Goal: Task Accomplishment & Management: Manage account settings

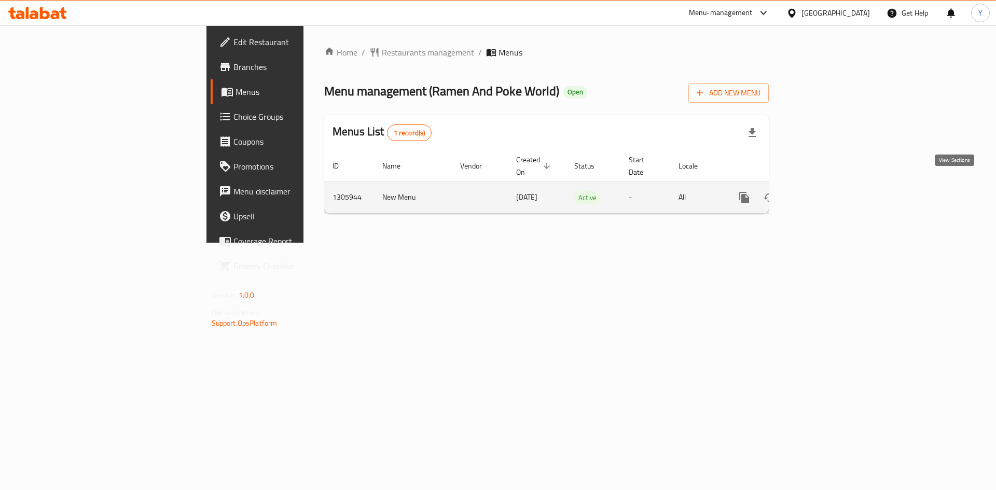
click at [831, 195] on link "enhanced table" at bounding box center [818, 197] width 25 height 25
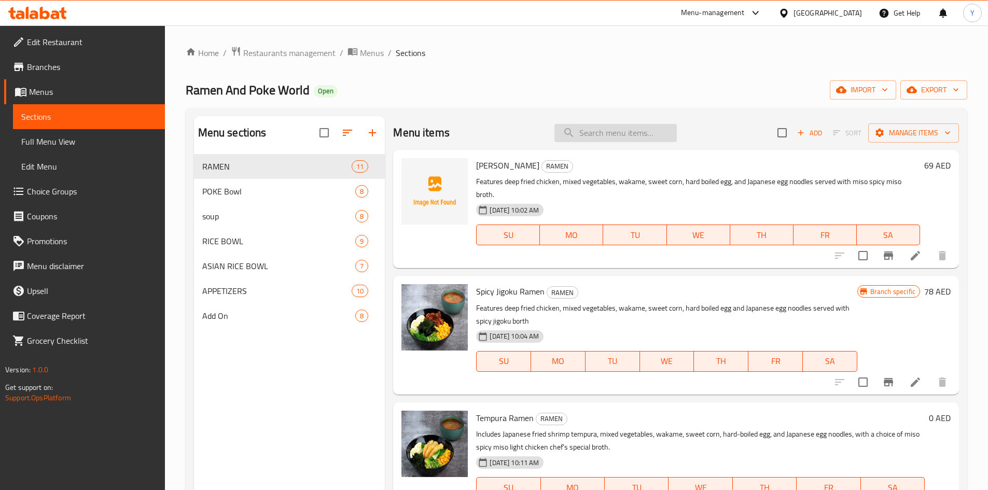
click at [639, 136] on input "search" at bounding box center [615, 133] width 122 height 18
paste input "774300"
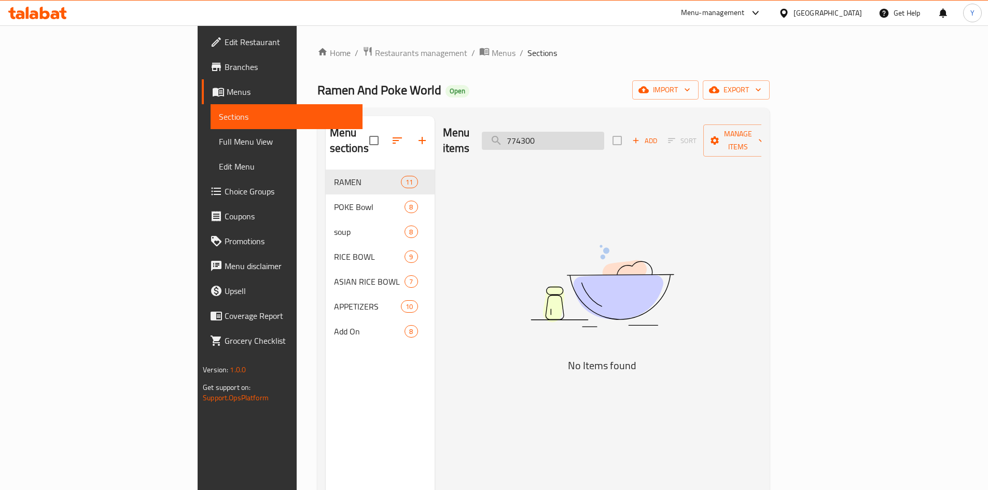
click at [604, 134] on input "774300" at bounding box center [543, 141] width 122 height 18
paste input "Tori Miso Yaki Rice Bowl"
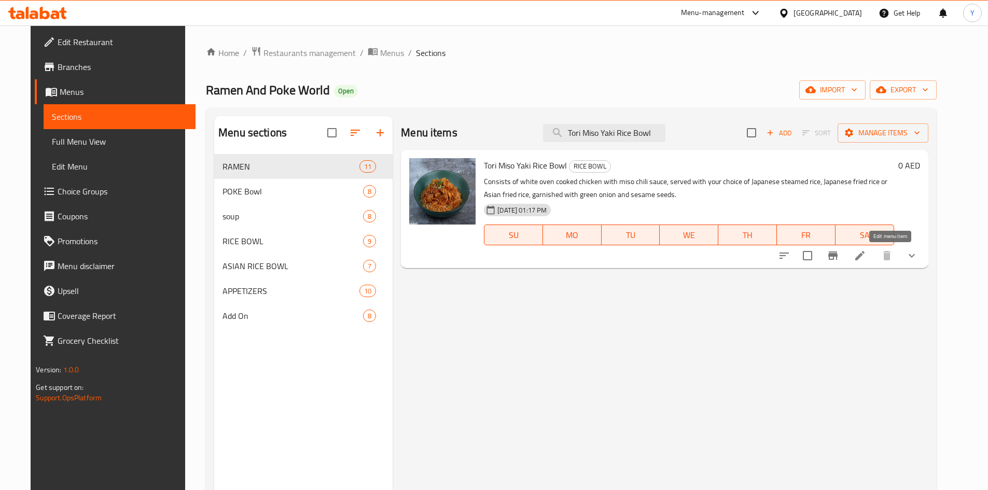
type input "Tori Miso Yaki Rice Bowl"
click at [866, 256] on icon at bounding box center [860, 255] width 12 height 12
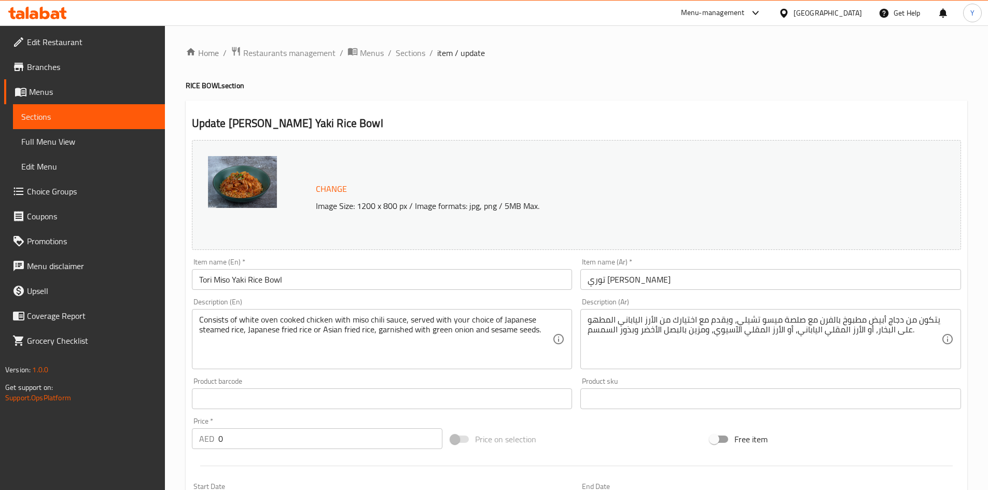
scroll to position [281, 0]
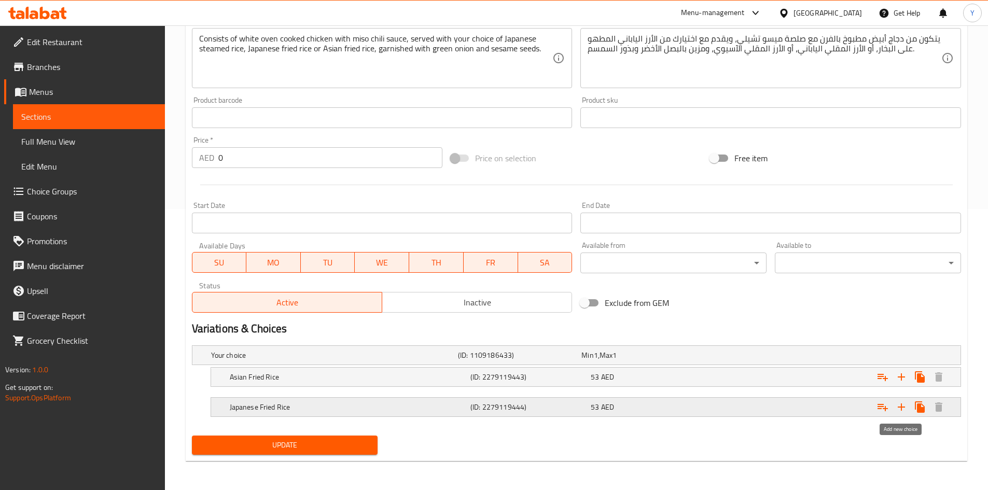
click at [903, 412] on icon "Expand" at bounding box center [901, 407] width 12 height 12
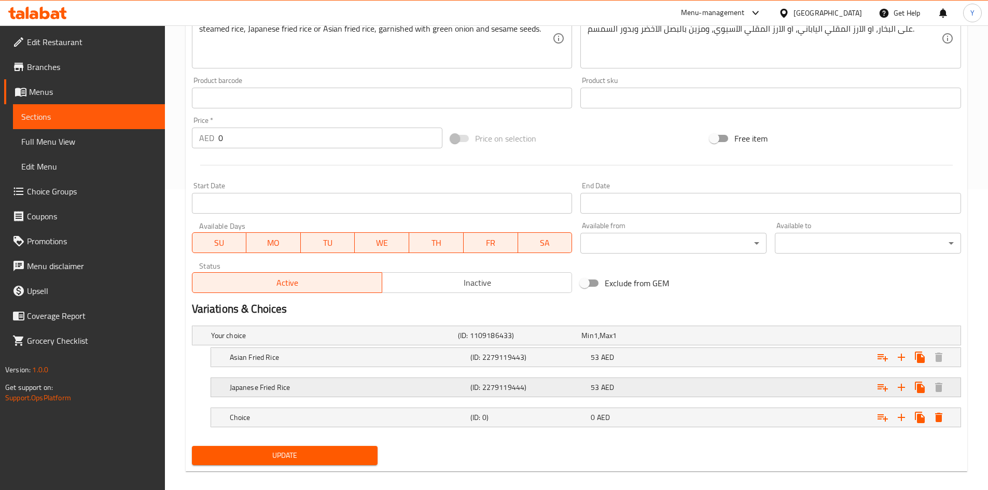
scroll to position [311, 0]
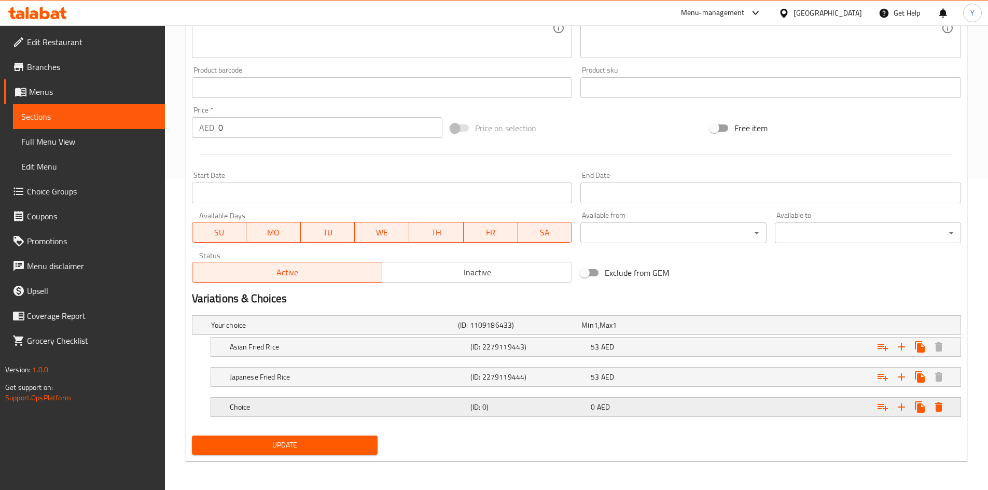
click at [660, 405] on div "0 AED" at bounding box center [649, 407] width 116 height 10
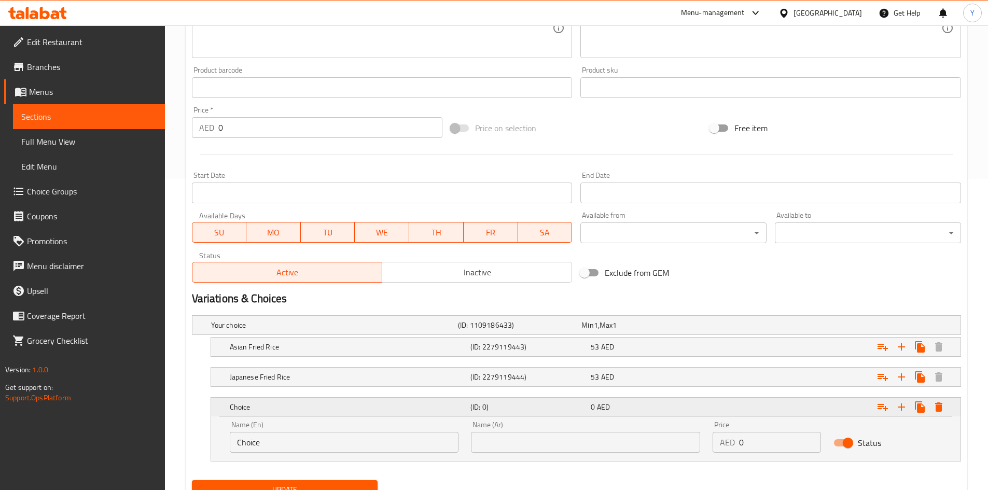
scroll to position [356, 0]
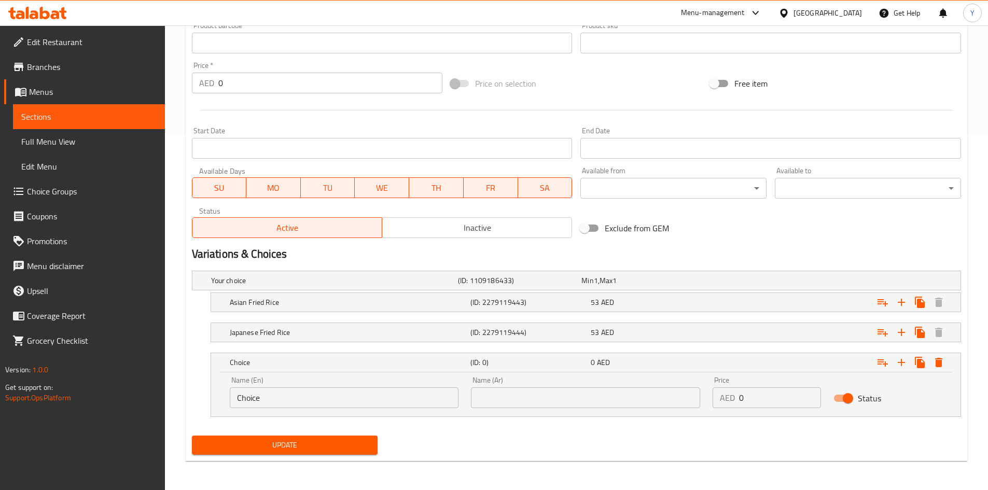
click at [394, 407] on input "Choice" at bounding box center [344, 397] width 229 height 21
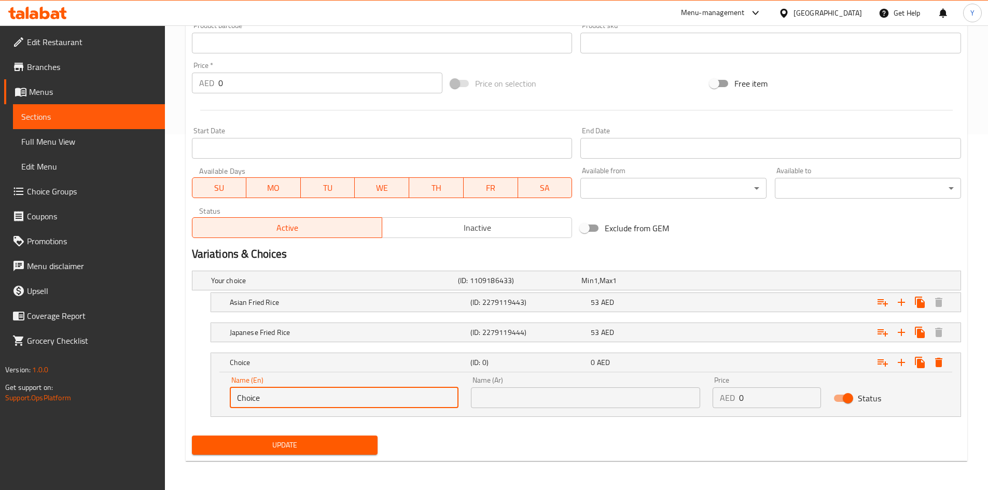
click at [394, 407] on input "Choice" at bounding box center [344, 397] width 229 height 21
paste input "Japanese steamed r"
click at [394, 407] on input "Japanese steamed rice" at bounding box center [344, 397] width 229 height 21
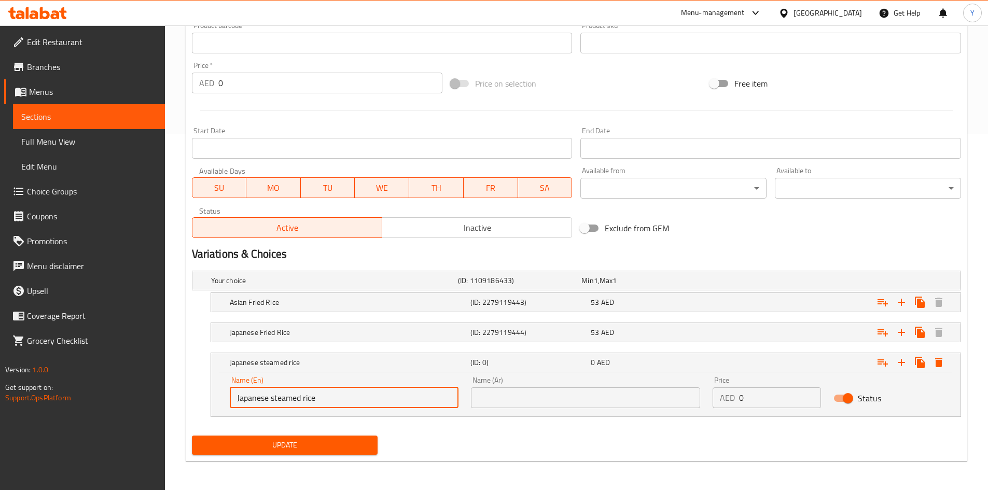
click at [394, 407] on input "Japanese steamed rice" at bounding box center [344, 397] width 229 height 21
type input "Japanese Steamed Rice"
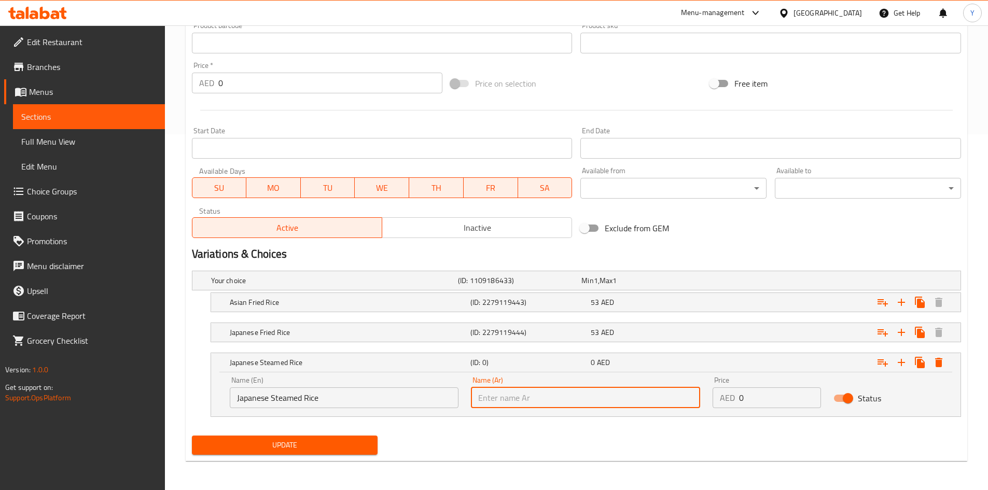
click at [542, 403] on input "text" at bounding box center [585, 397] width 229 height 21
paste input "أرز ياباني مطبوخ على البخار"
type input "أرز ياباني مطبوخ على البخار"
click at [761, 397] on input "0" at bounding box center [780, 397] width 82 height 21
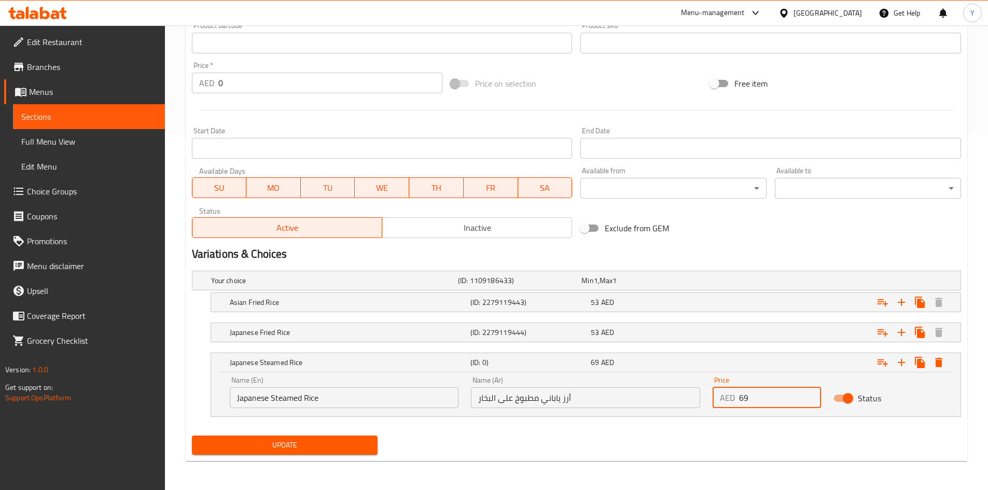
type input "69"
click at [344, 445] on span "Update" at bounding box center [285, 445] width 170 height 13
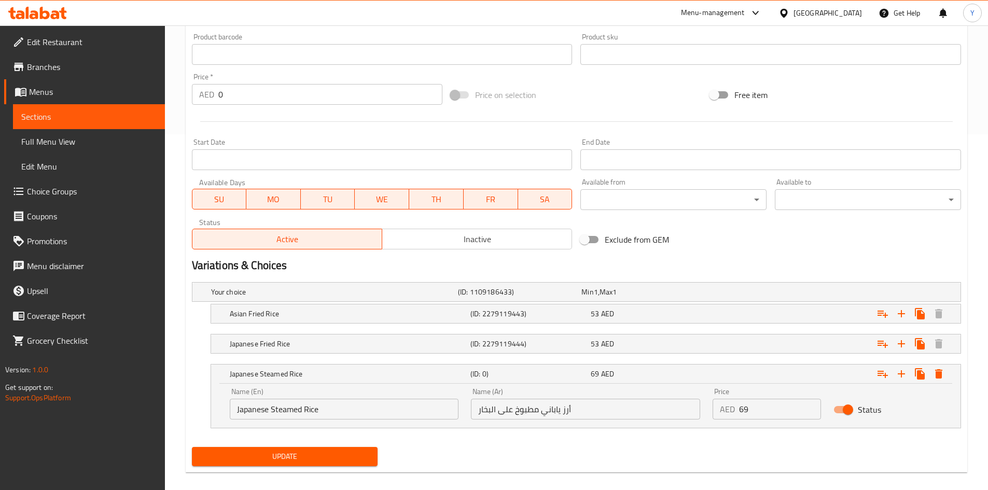
scroll to position [76, 0]
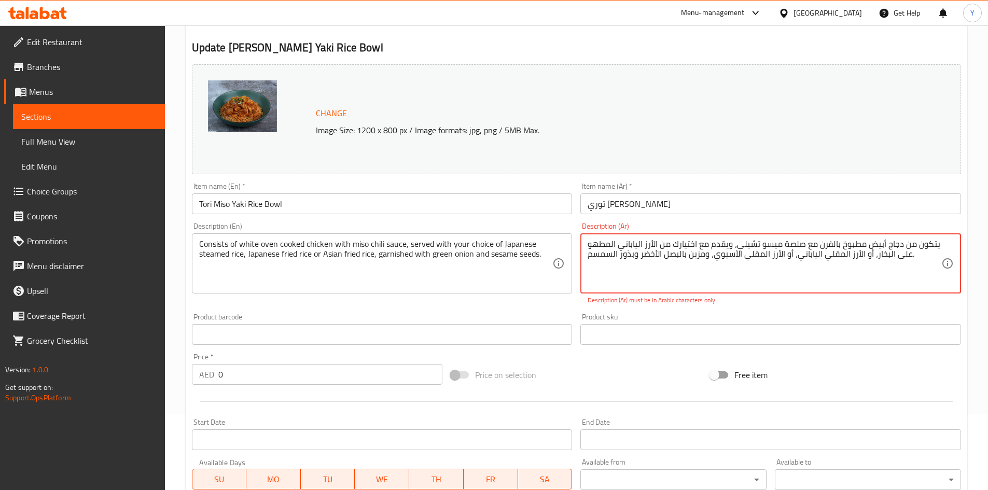
click at [738, 253] on textarea "يتكون من دجاج أبيض مطبوخ بالفرن مع صلصة ميسو تشيلي، ويقدم مع اختيارك من الأرز ا…" at bounding box center [765, 263] width 354 height 49
click at [767, 257] on textarea "يتكون من دجاج أبيض مطبوخ بالفرن مع صلصة ميسو تشيلي، ويقدم مع اختيارك من الأرز ا…" at bounding box center [765, 263] width 354 height 49
drag, startPoint x: 744, startPoint y: 255, endPoint x: 602, endPoint y: 255, distance: 142.1
click at [602, 255] on textarea "يتكون من دجاج أبيض مطبوخ بالفرن مع صلصة ميسو تشيلي، ويقدم مع اختيارك من الأرز ا…" at bounding box center [765, 263] width 354 height 49
click at [743, 257] on textarea "يتكون من دجاج أبيض مطبوخ بالفرن مع صلصة ميسو تشيلي، ويقدم مع اختيارك من الأرز ا…" at bounding box center [765, 263] width 354 height 49
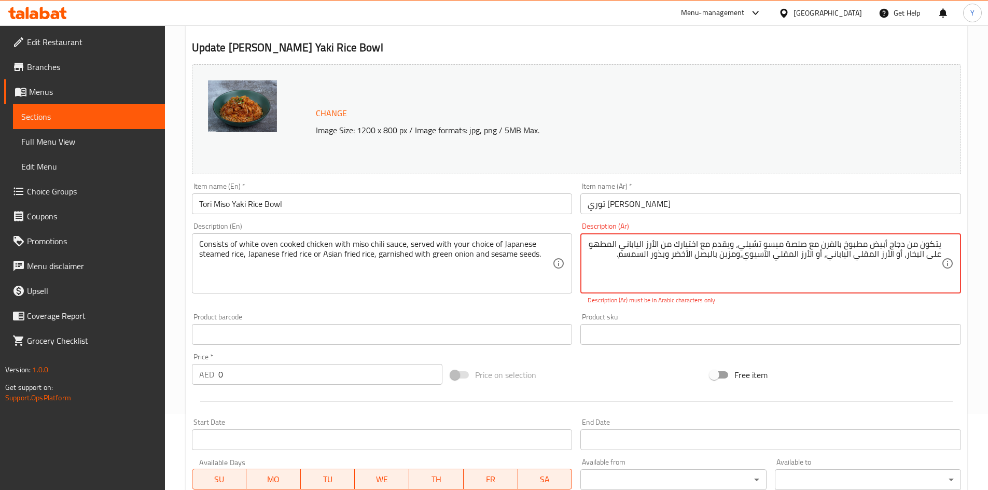
drag, startPoint x: 746, startPoint y: 259, endPoint x: 908, endPoint y: 263, distance: 162.4
click at [908, 263] on textarea "يتكون من دجاج أبيض مطبوخ بالفرن مع صلصة ميسو تشيلي، ويقدم مع اختيارك من الأرز ا…" at bounding box center [765, 263] width 354 height 49
click at [906, 258] on textarea "يتكون من دجاج أبيض مطبوخ بالفرن مع صلصة ميسو تشيلي، ويقدم مع اختيارك من الأرز ا…" at bounding box center [765, 263] width 354 height 49
drag, startPoint x: 908, startPoint y: 257, endPoint x: 942, endPoint y: 257, distance: 34.2
click at [942, 257] on div "يتكون من دجاج أبيض مطبوخ بالفرن مع صلصة ميسو تشيلي، ويقدم مع اختيارك من الأرز ا…" at bounding box center [770, 263] width 381 height 60
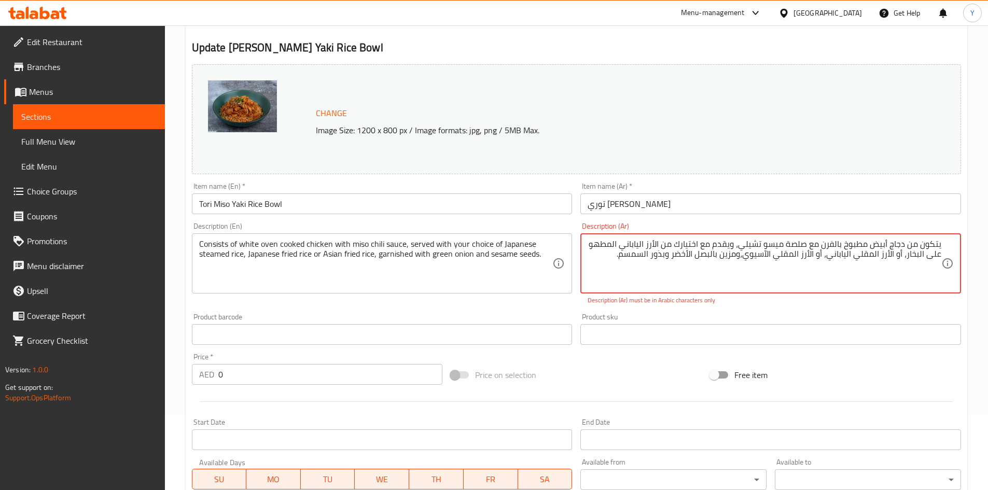
click at [739, 248] on textarea "يتكون من دجاج أبيض مطبوخ بالفرن مع صلصة ميسو تشيلي، ويقدم مع اختيارك من الأرز ا…" at bounding box center [765, 263] width 354 height 49
drag, startPoint x: 739, startPoint y: 244, endPoint x: 589, endPoint y: 247, distance: 150.4
click at [589, 247] on textarea "يتكون من دجاج أبيض مطبوخ بالفرن مع صلصة ميسو تشيلي، ويقدم مع اختيارك من الأرز ا…" at bounding box center [765, 263] width 354 height 49
click at [705, 247] on textarea "يتكون من دجاج أبيض مطبوخ بالفرن مع صلصة ميسو تشيلي، ويقدم مع اختيارك من الأرز ا…" at bounding box center [765, 263] width 354 height 49
drag, startPoint x: 649, startPoint y: 246, endPoint x: 579, endPoint y: 244, distance: 69.5
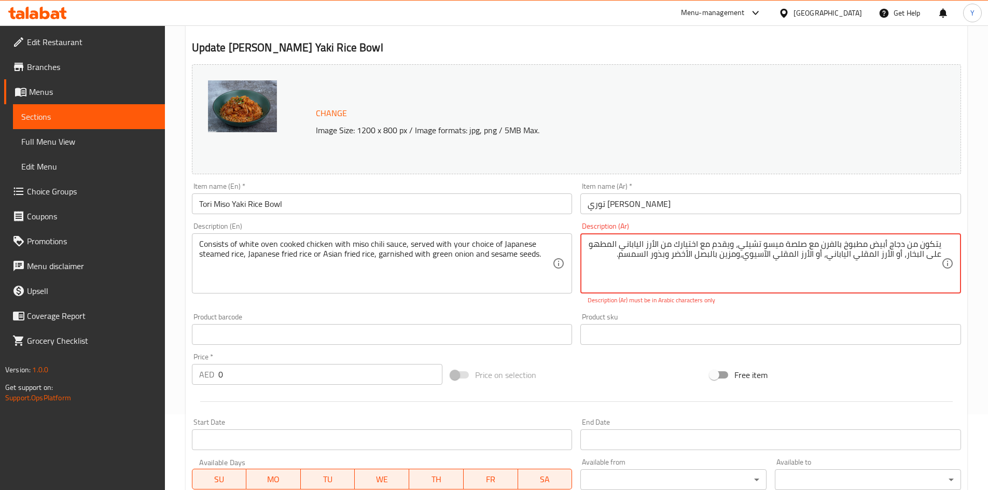
click at [579, 244] on div "Description (Ar) يتكون من دجاج أبيض مطبوخ بالفرن مع صلصة ميسو تشيلي، ويقدم مع ا…" at bounding box center [770, 263] width 389 height 91
click at [626, 250] on textarea "يتكون من دجاج أبيض مطبوخ بالفرن مع صلصة ميسو تشيلي، ويقدم مع اختيارك من الأرز ا…" at bounding box center [765, 263] width 354 height 49
drag, startPoint x: 648, startPoint y: 243, endPoint x: 591, endPoint y: 246, distance: 57.1
click at [591, 246] on textarea "يتكون من دجاج أبيض مطبوخ بالفرن مع صلصة ميسو تشيلي، ويقدم مع اختيارك من الأرز ا…" at bounding box center [765, 263] width 354 height 49
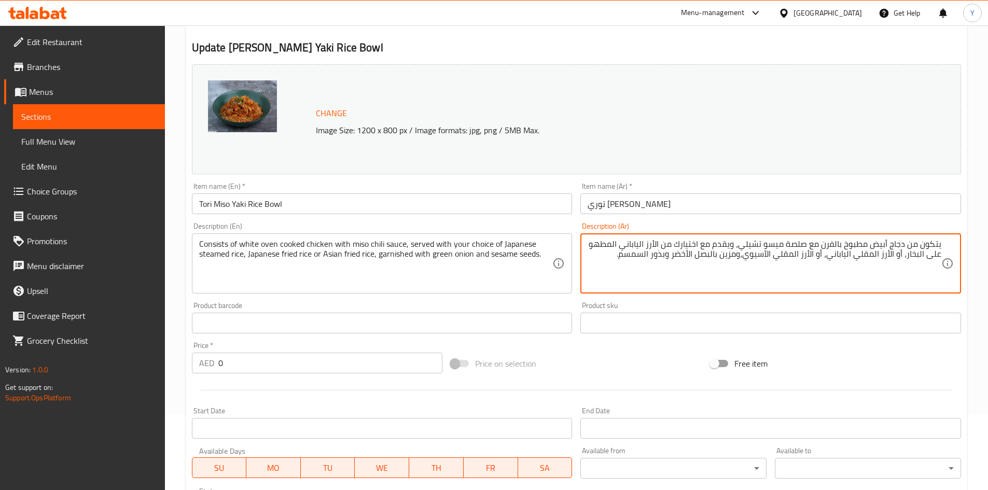
scroll to position [356, 0]
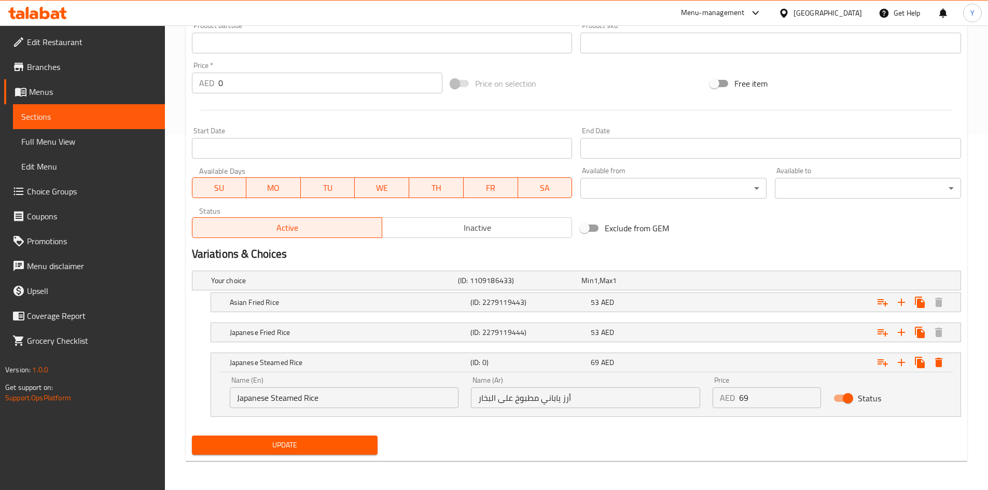
type textarea "يتكون من دجاج أبيض مطبوخ بالفرن مع صلصة ميسو تشيلي، ويقدم مع اختيارك من الأرز ا…"
click at [346, 452] on button "Update" at bounding box center [285, 445] width 186 height 19
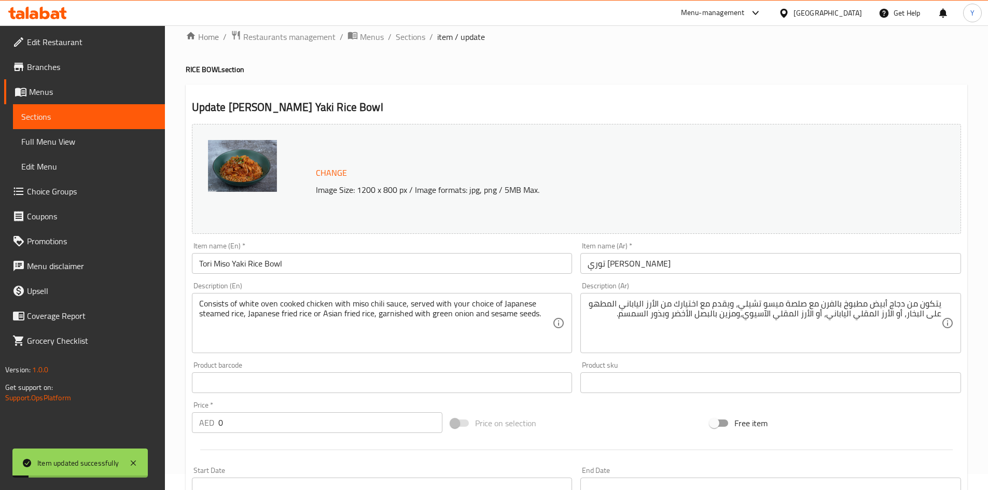
scroll to position [0, 0]
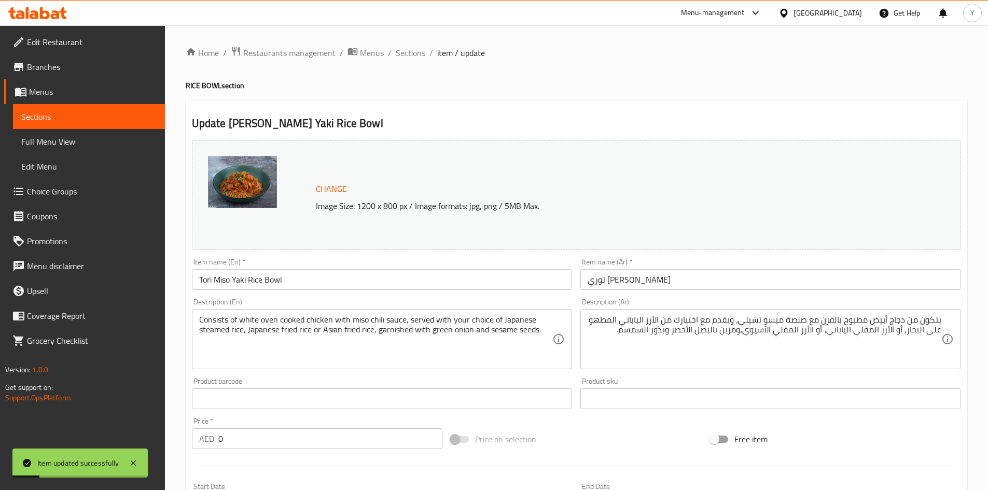
click at [254, 280] on input "Tori Miso Yaki Rice Bowl" at bounding box center [382, 279] width 381 height 21
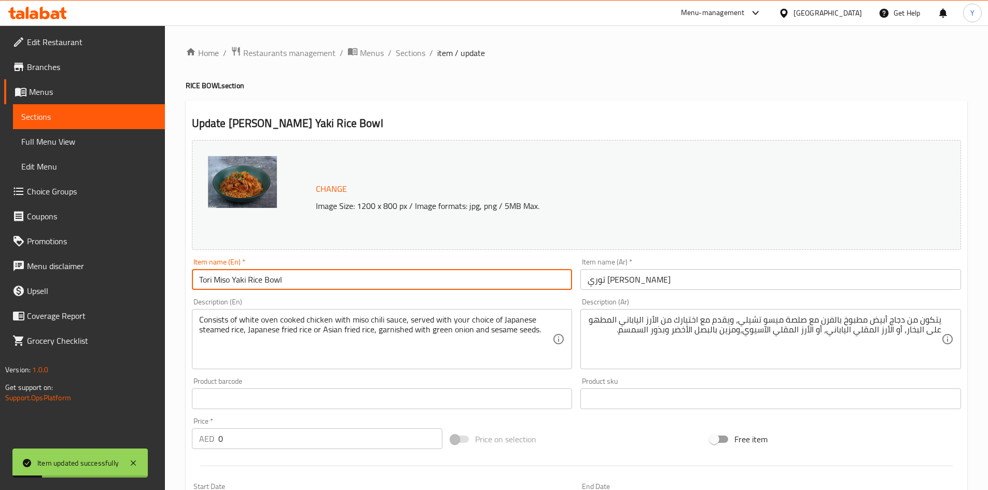
click at [254, 280] on input "Tori Miso Yaki Rice Bowl" at bounding box center [382, 279] width 381 height 21
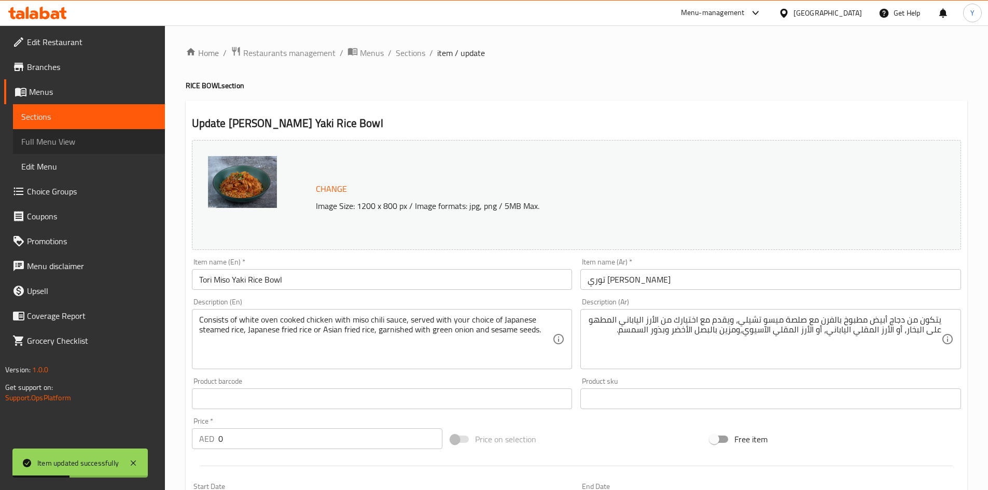
click at [82, 145] on span "Full Menu View" at bounding box center [88, 141] width 135 height 12
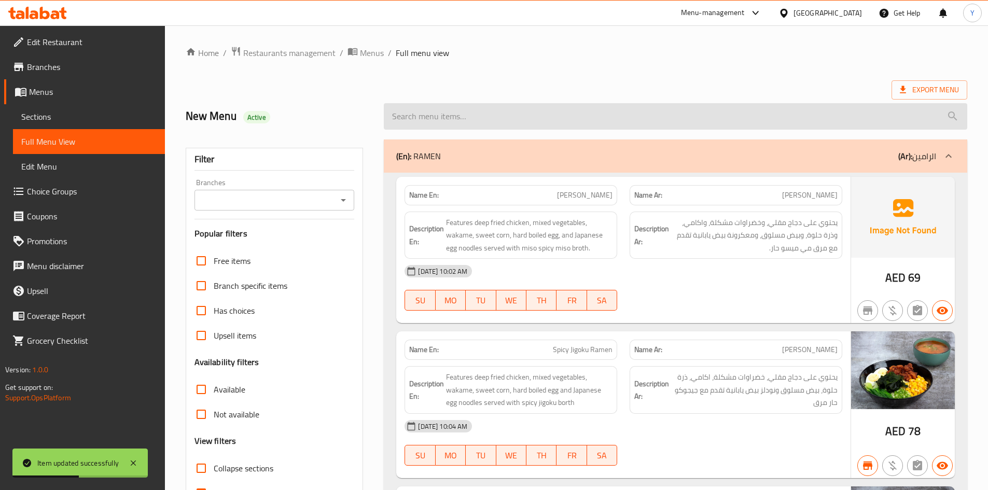
click at [606, 112] on input "search" at bounding box center [675, 116] width 583 height 26
paste input "Tori Miso Yaki Rice Bowl"
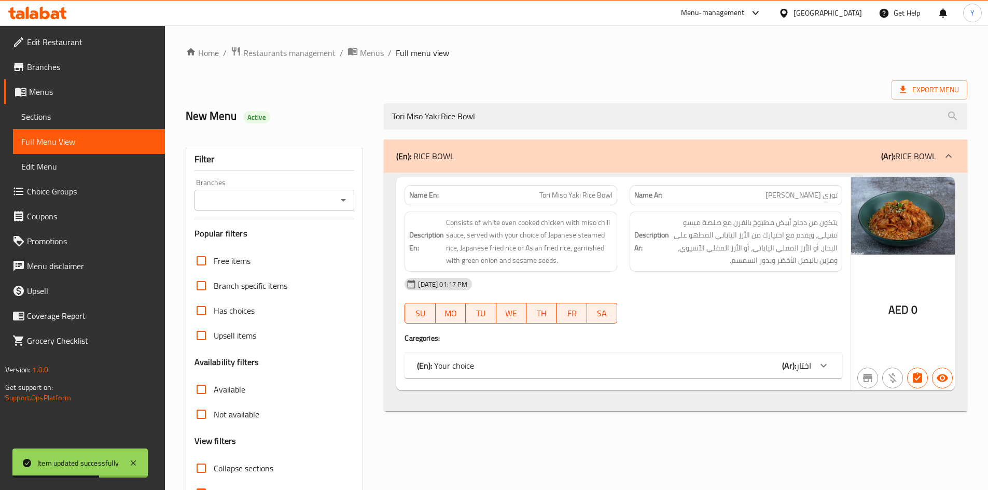
type input "Tori Miso Yaki Rice Bowl"
click at [710, 368] on div "(En): Your choice (Ar): اختار" at bounding box center [614, 365] width 394 height 12
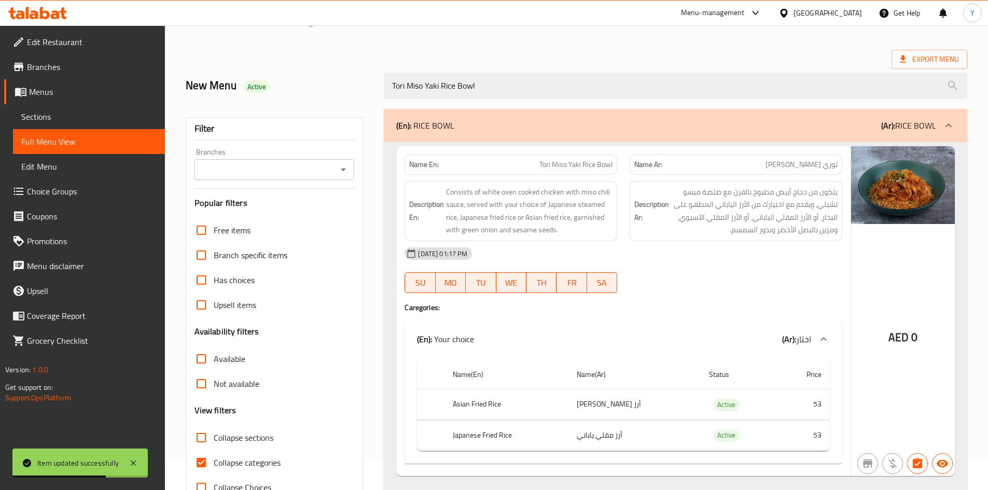
scroll to position [62, 0]
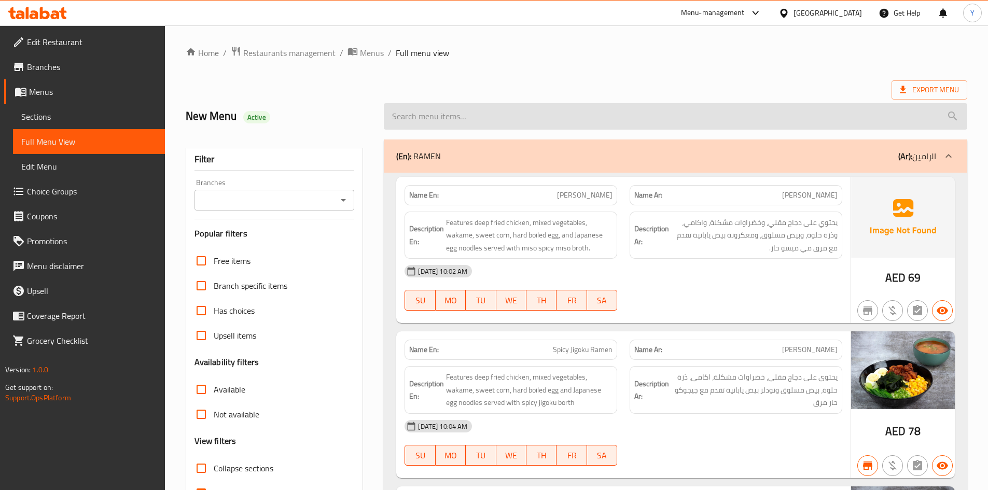
click at [617, 124] on input "search" at bounding box center [675, 116] width 583 height 26
paste input "Tori Miso Yaki Rice Bowl"
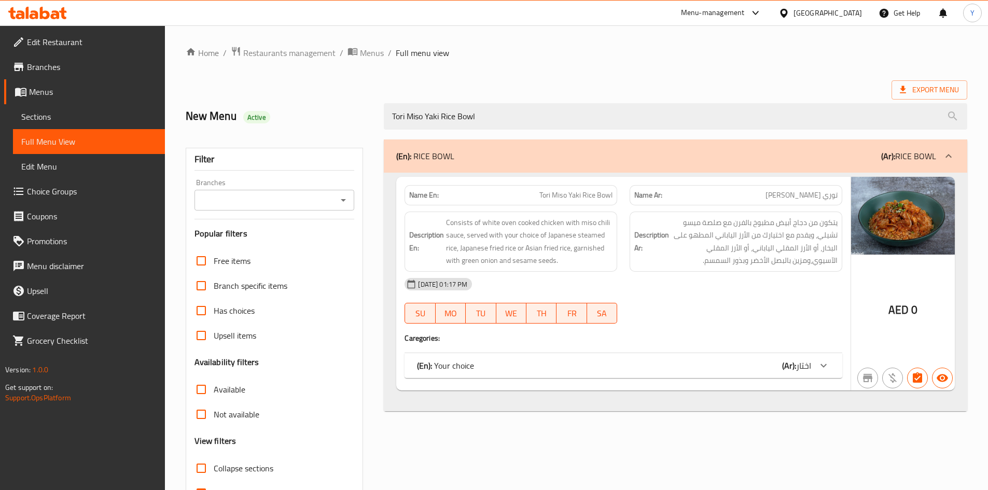
type input "Tori Miso Yaki Rice Bowl"
click at [687, 360] on div "(En): Your choice (Ar): اختار" at bounding box center [614, 365] width 394 height 12
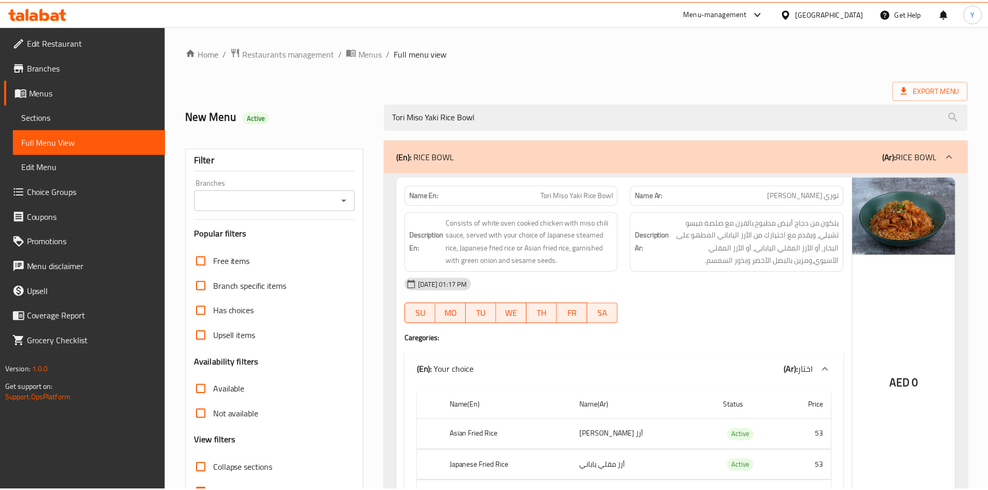
scroll to position [89, 0]
